Goal: Information Seeking & Learning: Learn about a topic

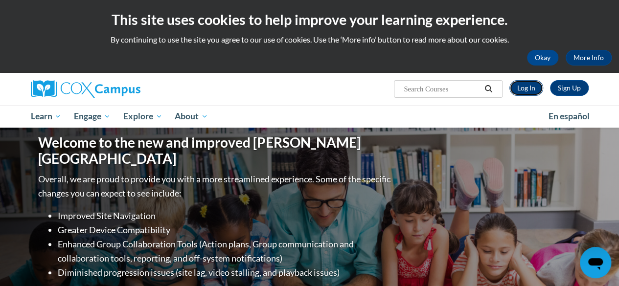
click at [516, 87] on link "Log In" at bounding box center [526, 88] width 34 height 16
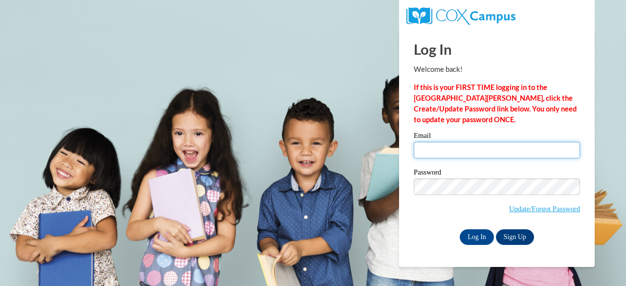
click at [453, 151] on input "Email" at bounding box center [497, 150] width 166 height 17
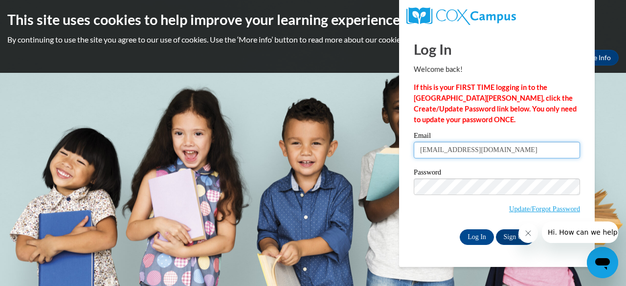
type input "areynolds@kippatl.org"
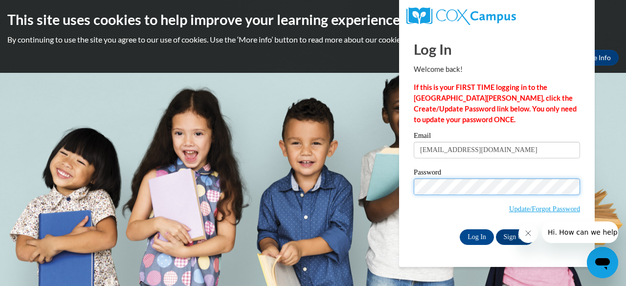
click at [460, 230] on input "Log In" at bounding box center [477, 238] width 34 height 16
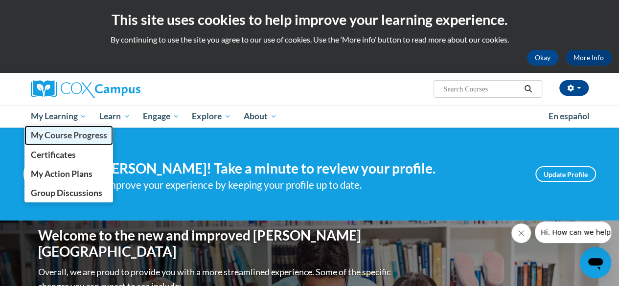
click at [69, 136] on span "My Course Progress" at bounding box center [68, 135] width 76 height 10
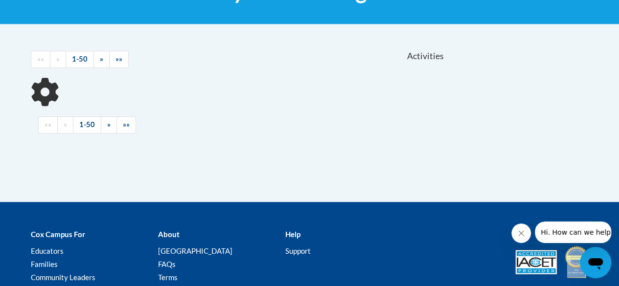
scroll to position [182, 0]
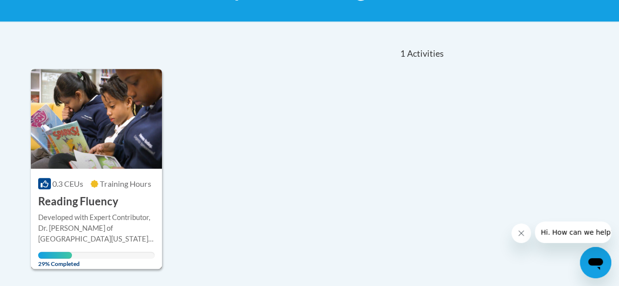
click at [94, 212] on div "Developed with Expert Contributor, [PERSON_NAME] of [GEOGRAPHIC_DATA][US_STATE]…" at bounding box center [96, 228] width 116 height 32
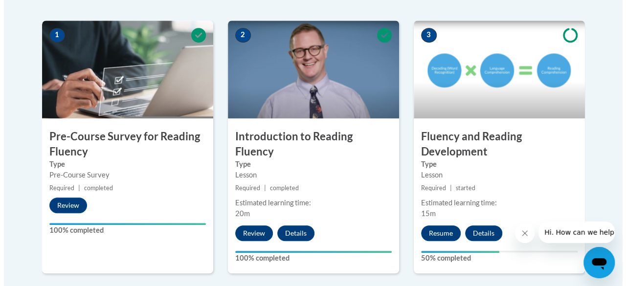
scroll to position [310, 0]
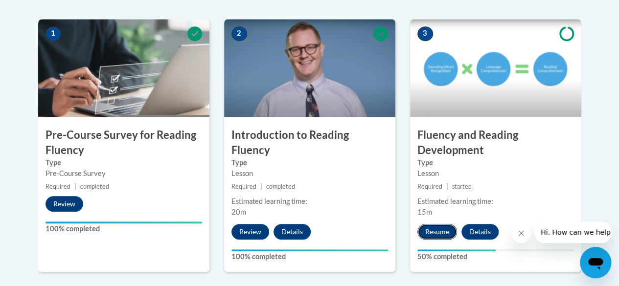
click at [431, 231] on button "Resume" at bounding box center [437, 232] width 40 height 16
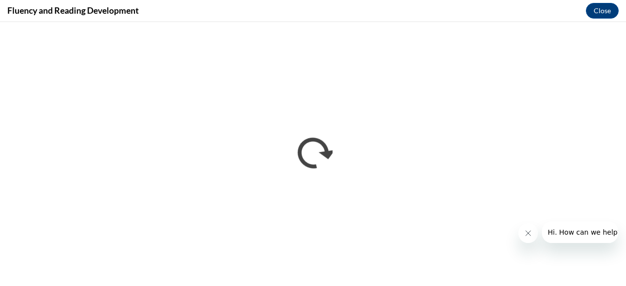
scroll to position [0, 0]
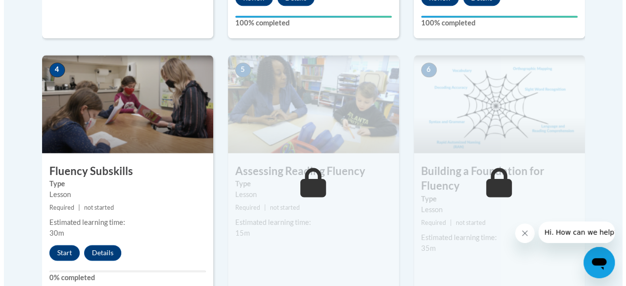
scroll to position [549, 0]
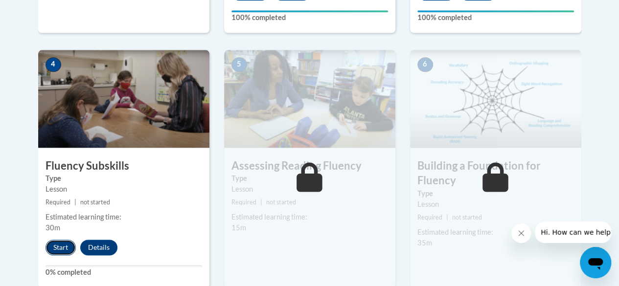
click at [55, 243] on button "Start" at bounding box center [61, 248] width 30 height 16
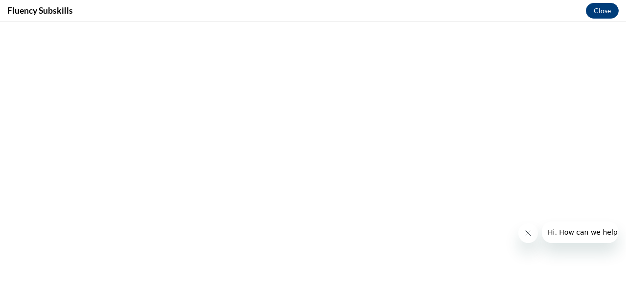
click at [604, 2] on div "Fluency Subskills Close" at bounding box center [313, 11] width 626 height 22
